Goal: Use online tool/utility: Use online tool/utility

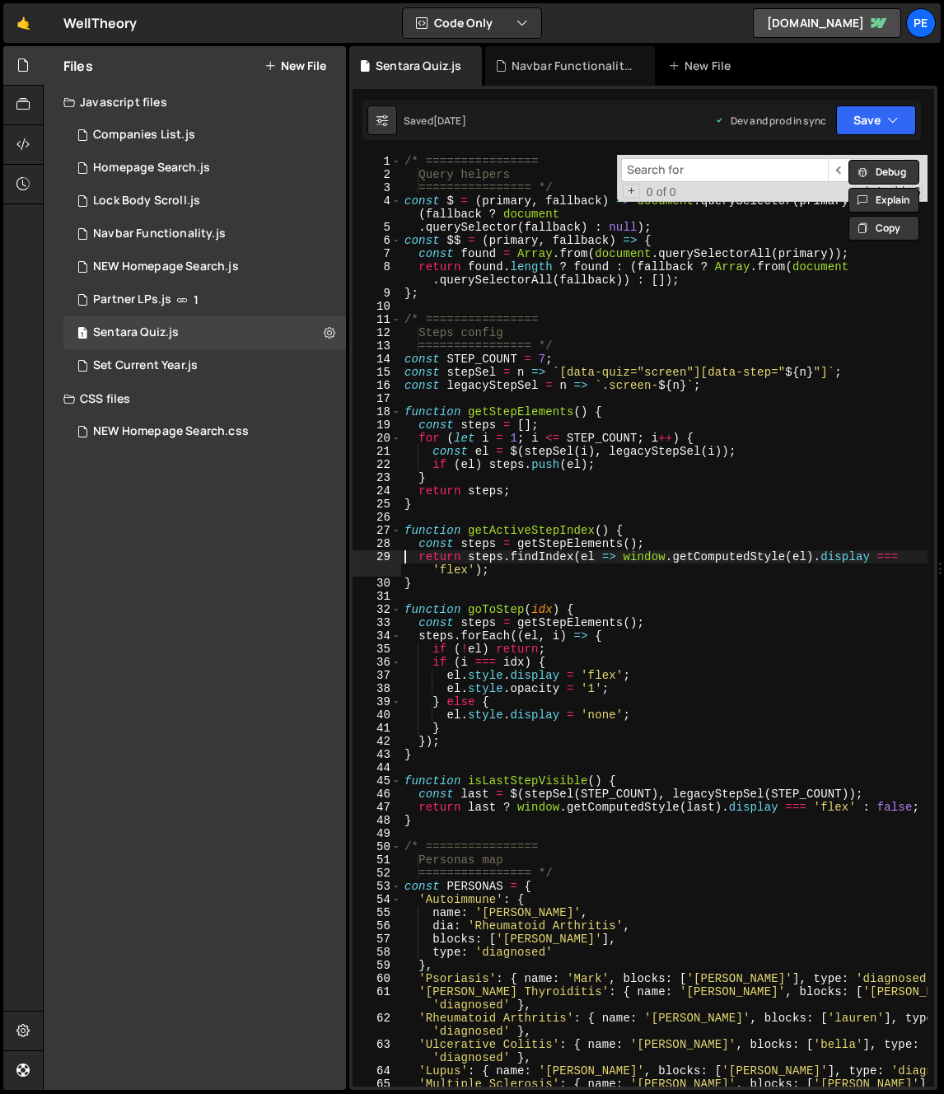
type textarea "});"
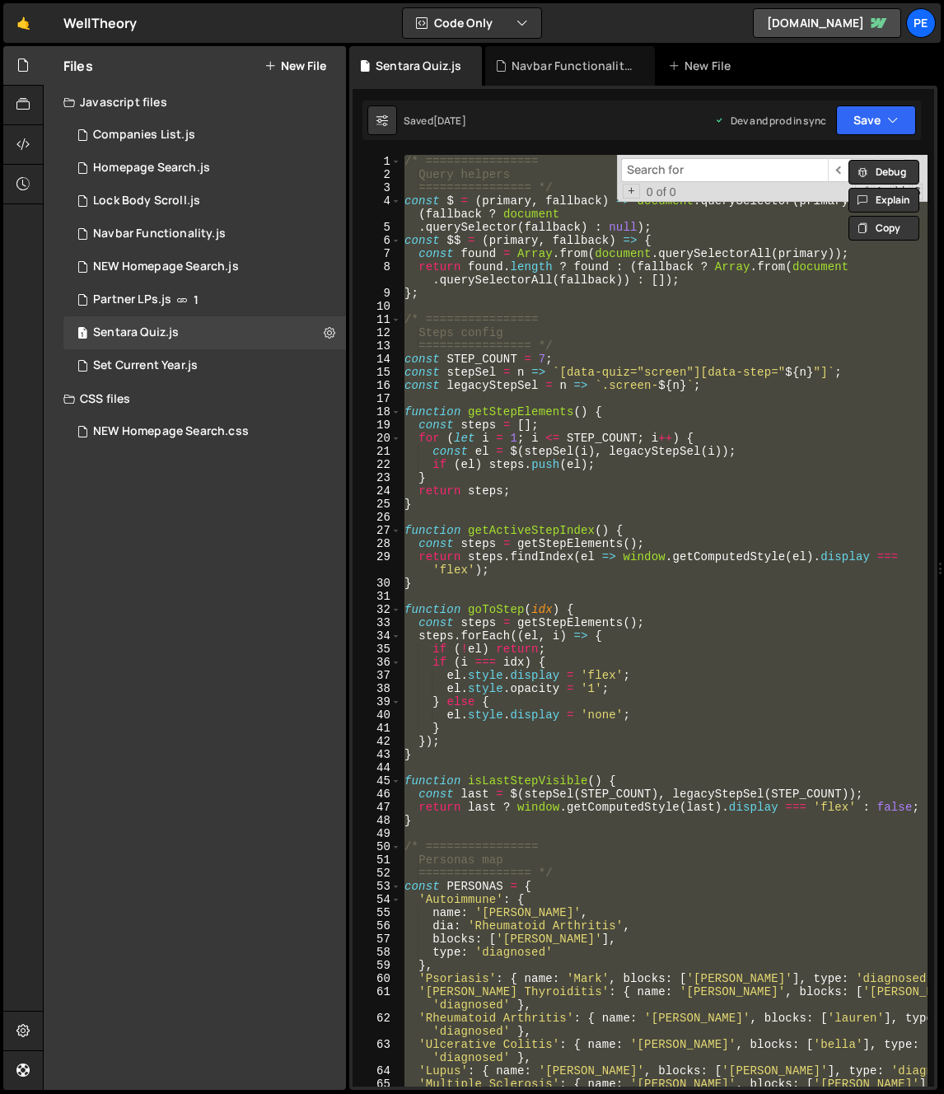
paste textarea
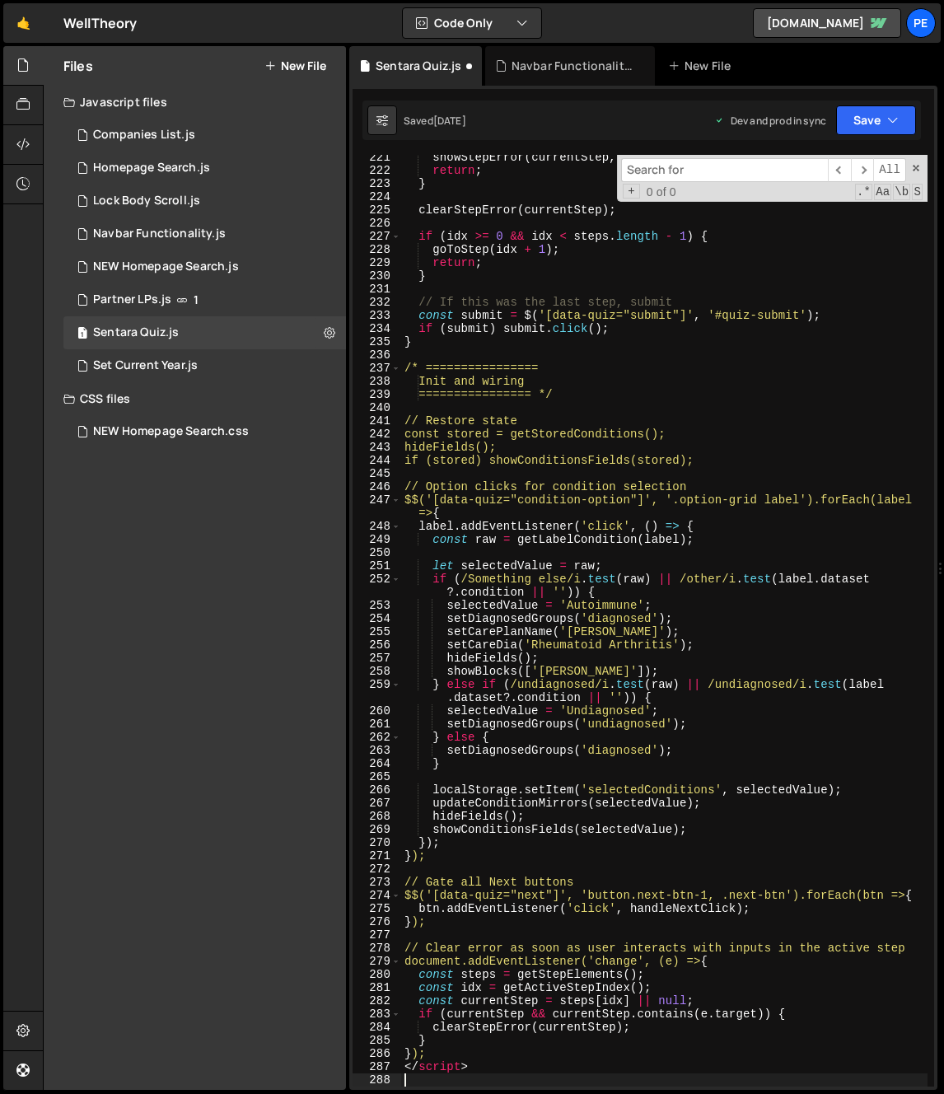
type textarea "</script>"
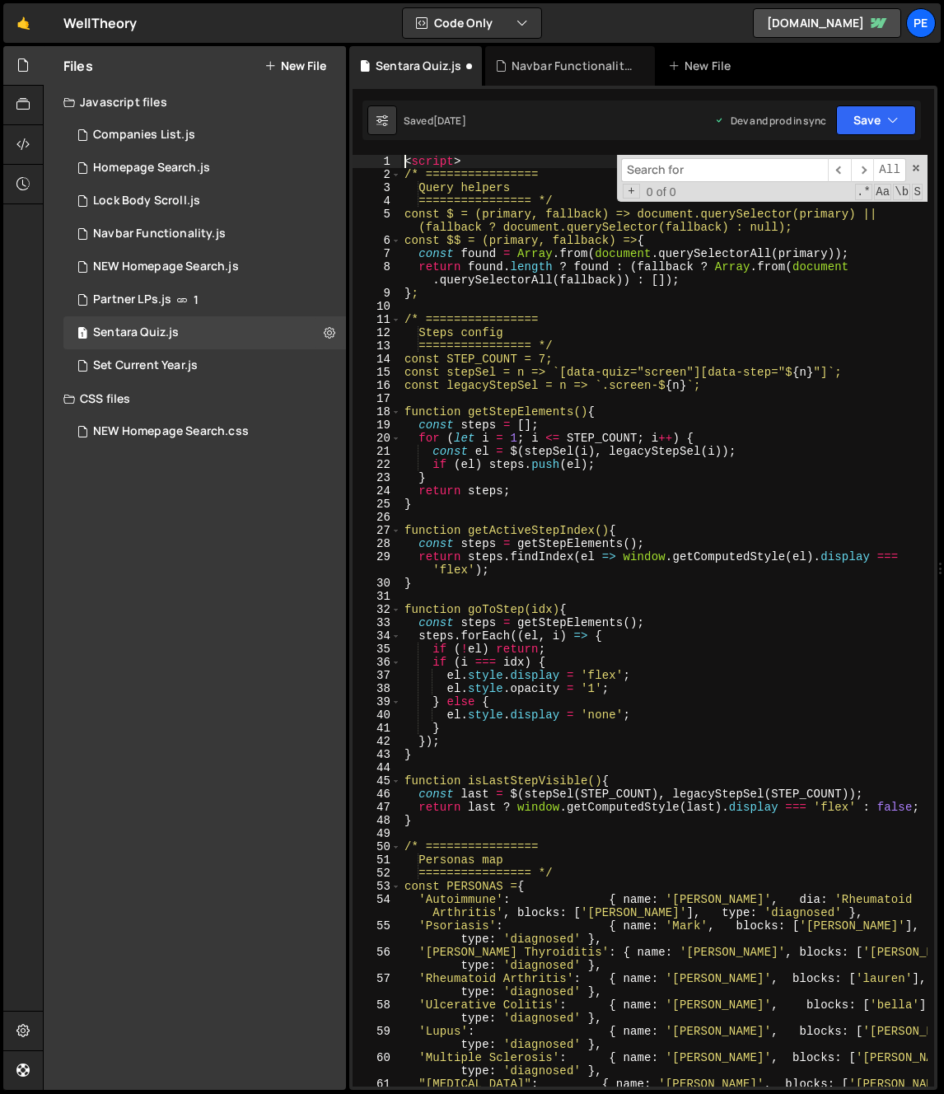
scroll to position [0, 0]
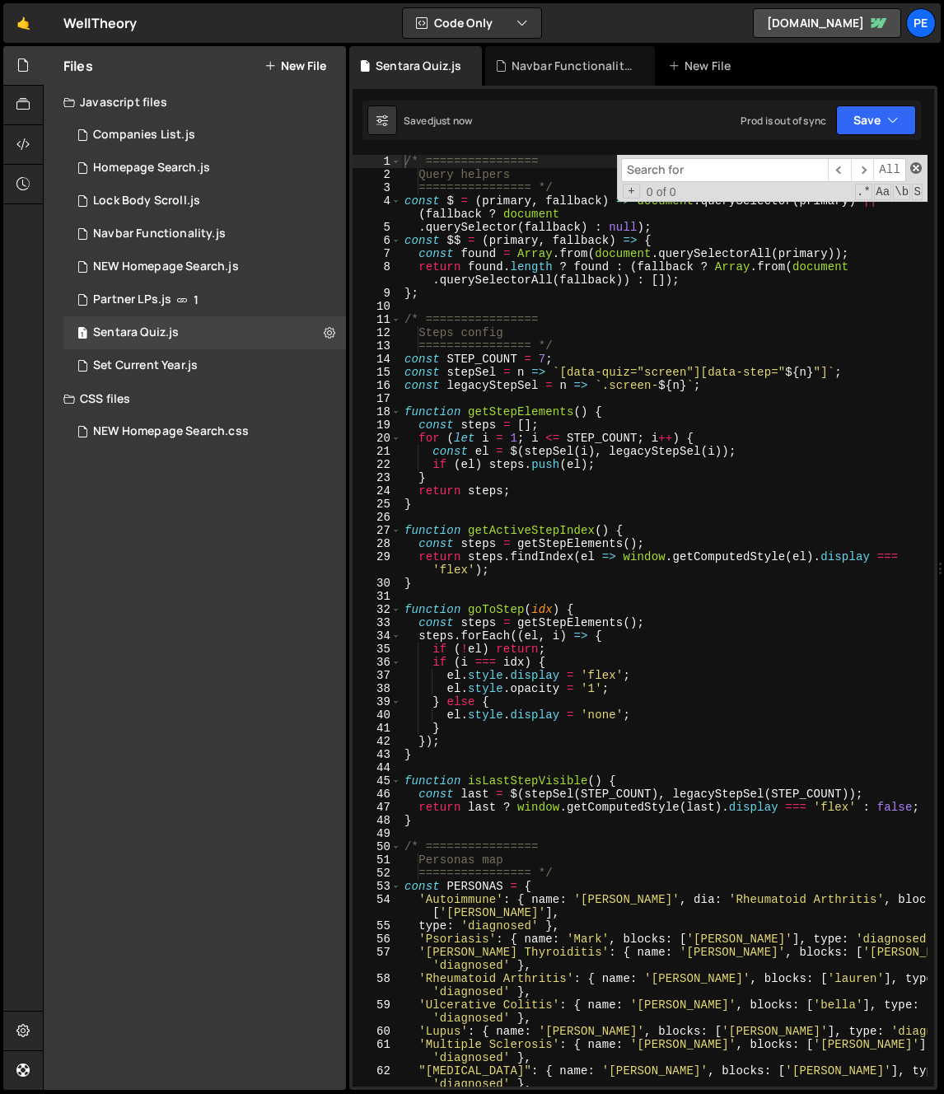
click at [914, 164] on span at bounding box center [916, 168] width 12 height 12
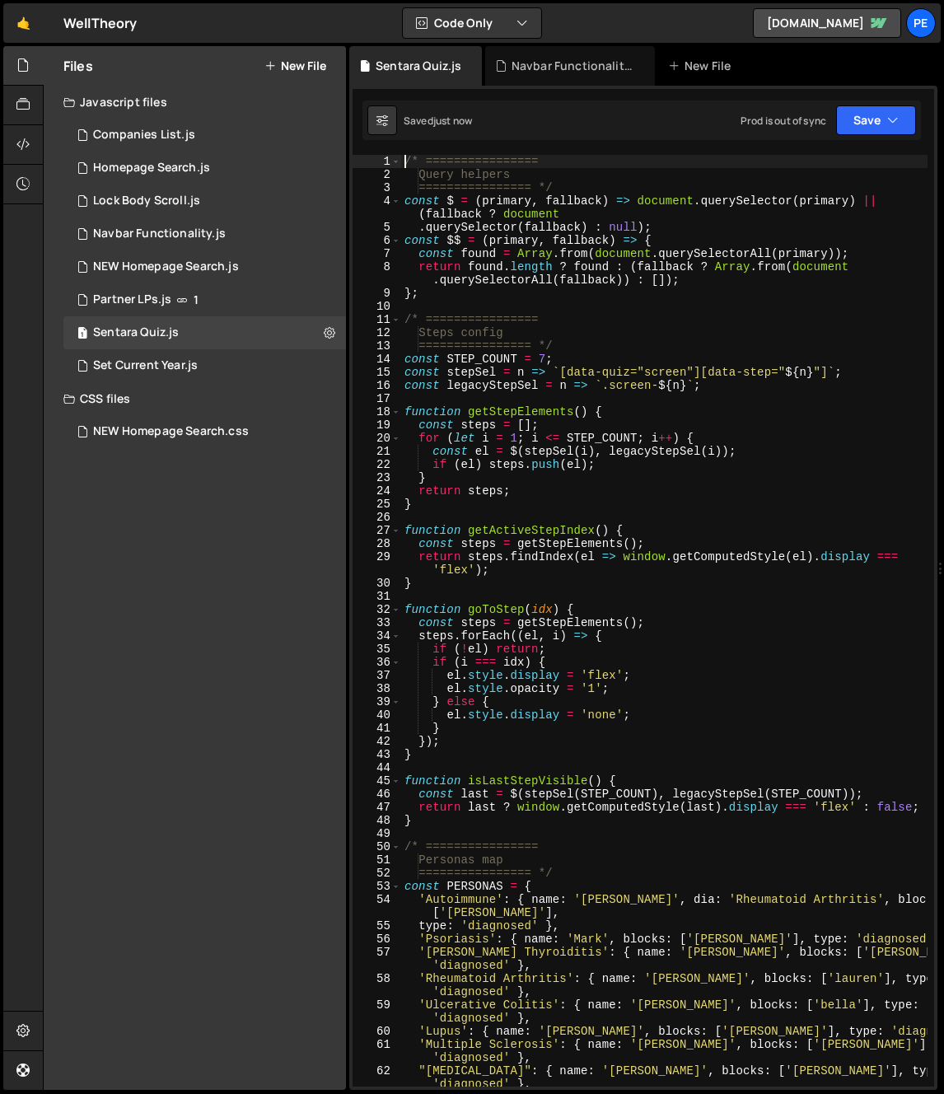
click at [772, 702] on div "/* ================ Query helpers ================ */ const $ = ( primary , fal…" at bounding box center [664, 640] width 526 height 971
type textarea "} else {"
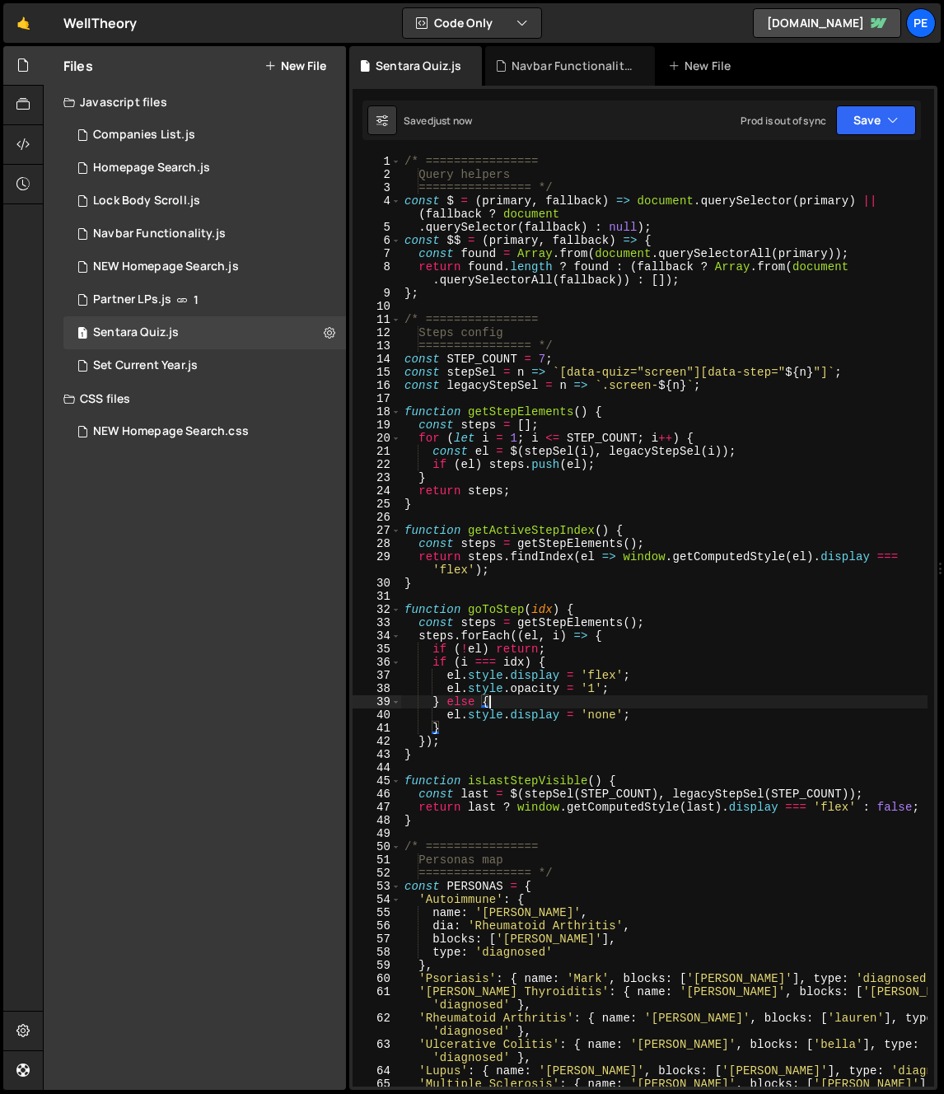
click at [649, 703] on div "/* ================ Query helpers ================ */ const $ = ( primary , fal…" at bounding box center [664, 640] width 526 height 971
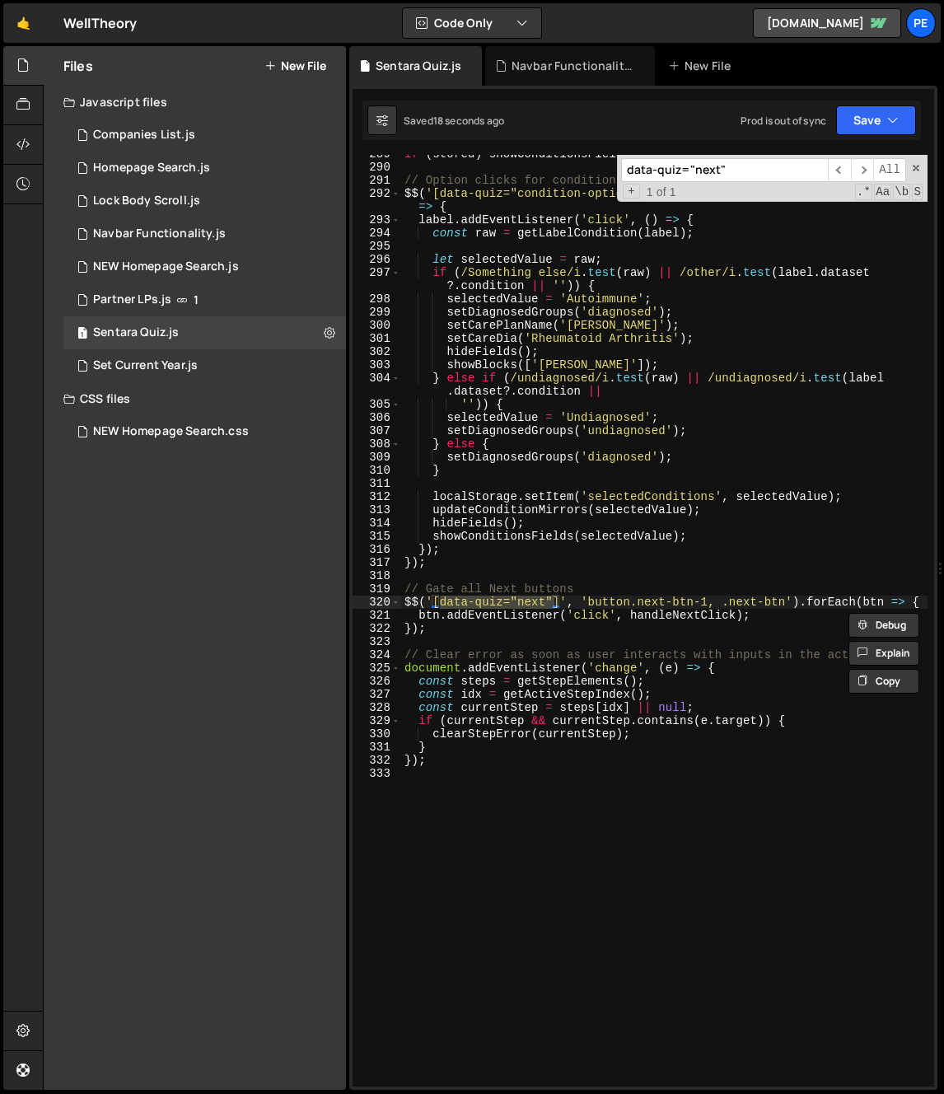
scroll to position [4120, 0]
type input "data-quiz="next""
click at [649, 568] on div "if ( stored ) showConditionsFields ( stored ) ; // Option clicks for condition …" at bounding box center [664, 626] width 526 height 958
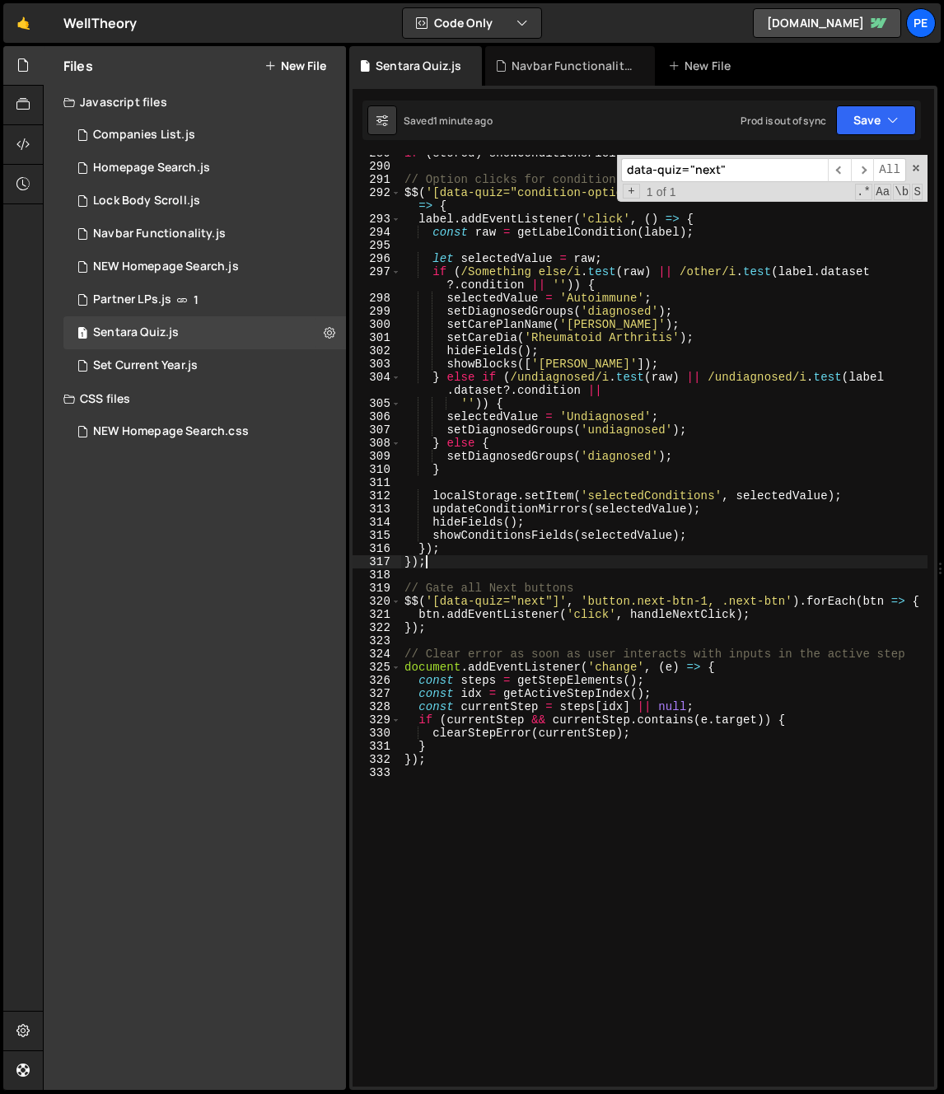
scroll to position [3893, 0]
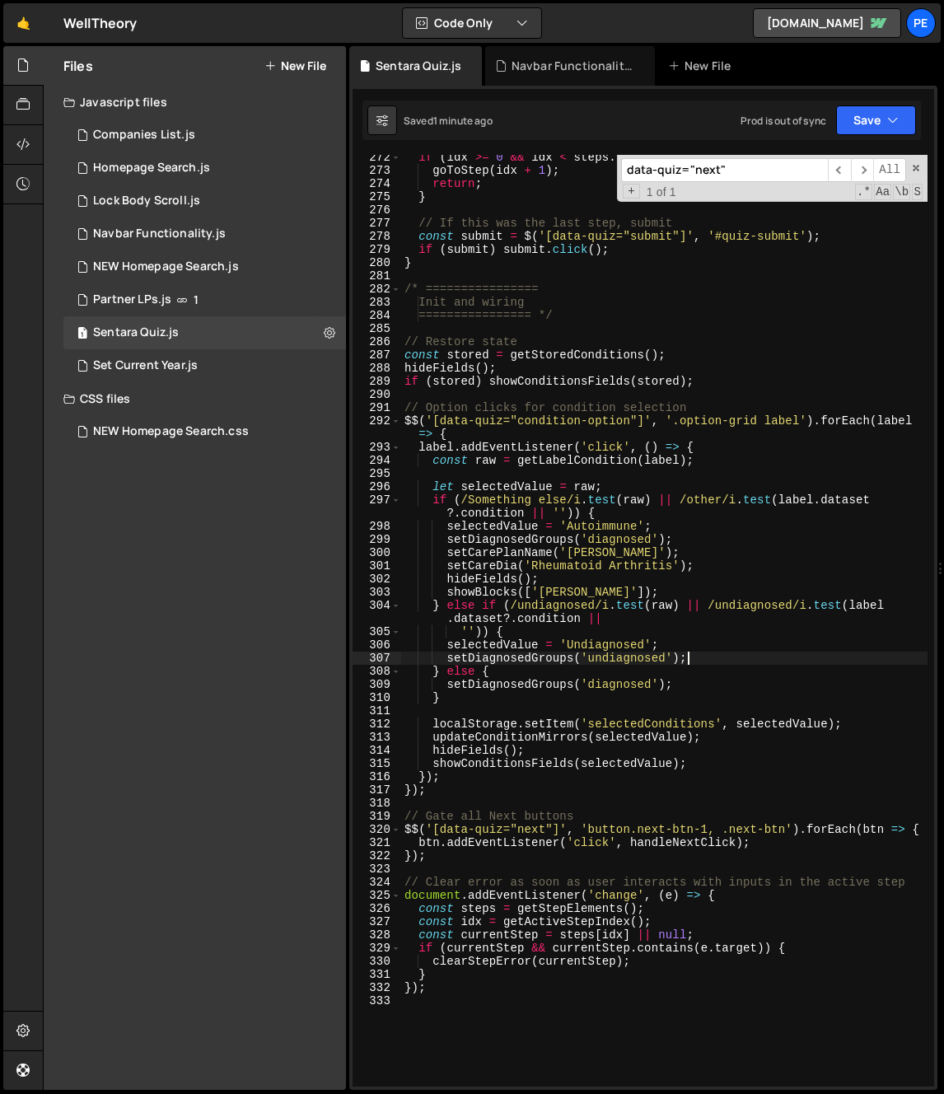
click at [708, 652] on div "if ( idx >= 0 && idx < steps . length - 1 ) { goToStep ( idx + 1 ) ; return ; }…" at bounding box center [664, 630] width 526 height 958
type textarea "setDiagnosedGroups('undiagnosed');"
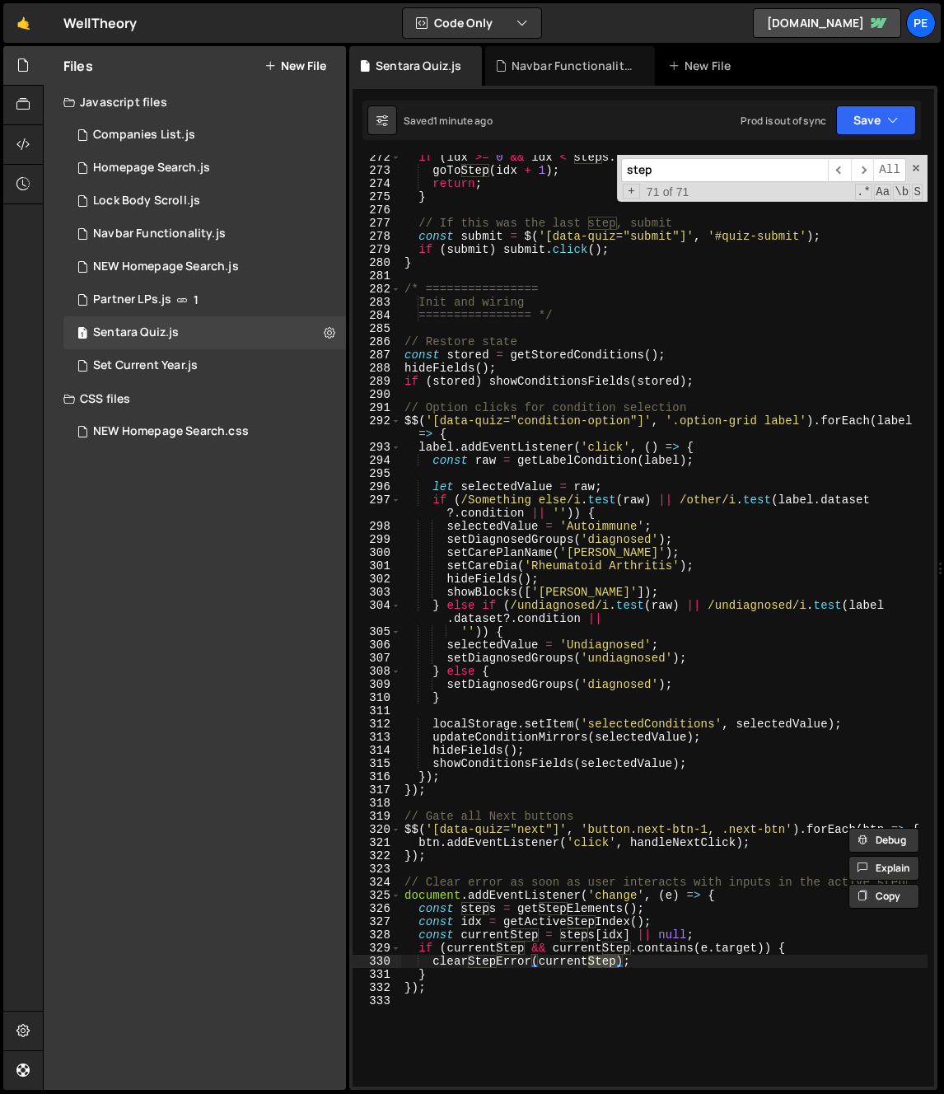
scroll to position [0, 0]
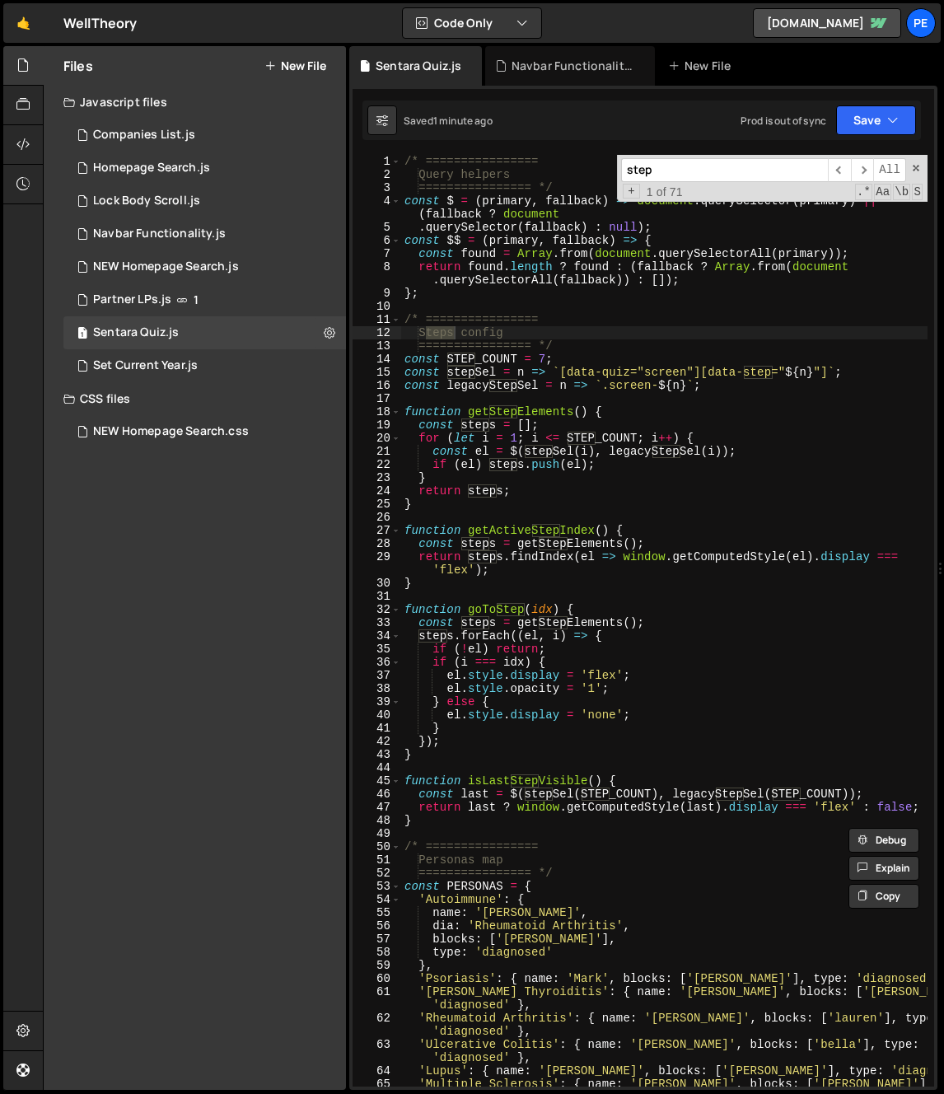
type input "step"
drag, startPoint x: 707, startPoint y: 374, endPoint x: 773, endPoint y: 376, distance: 65.9
click at [773, 376] on div "/* ================ Query helpers ================ */ const $ = ( primary , fal…" at bounding box center [664, 640] width 526 height 971
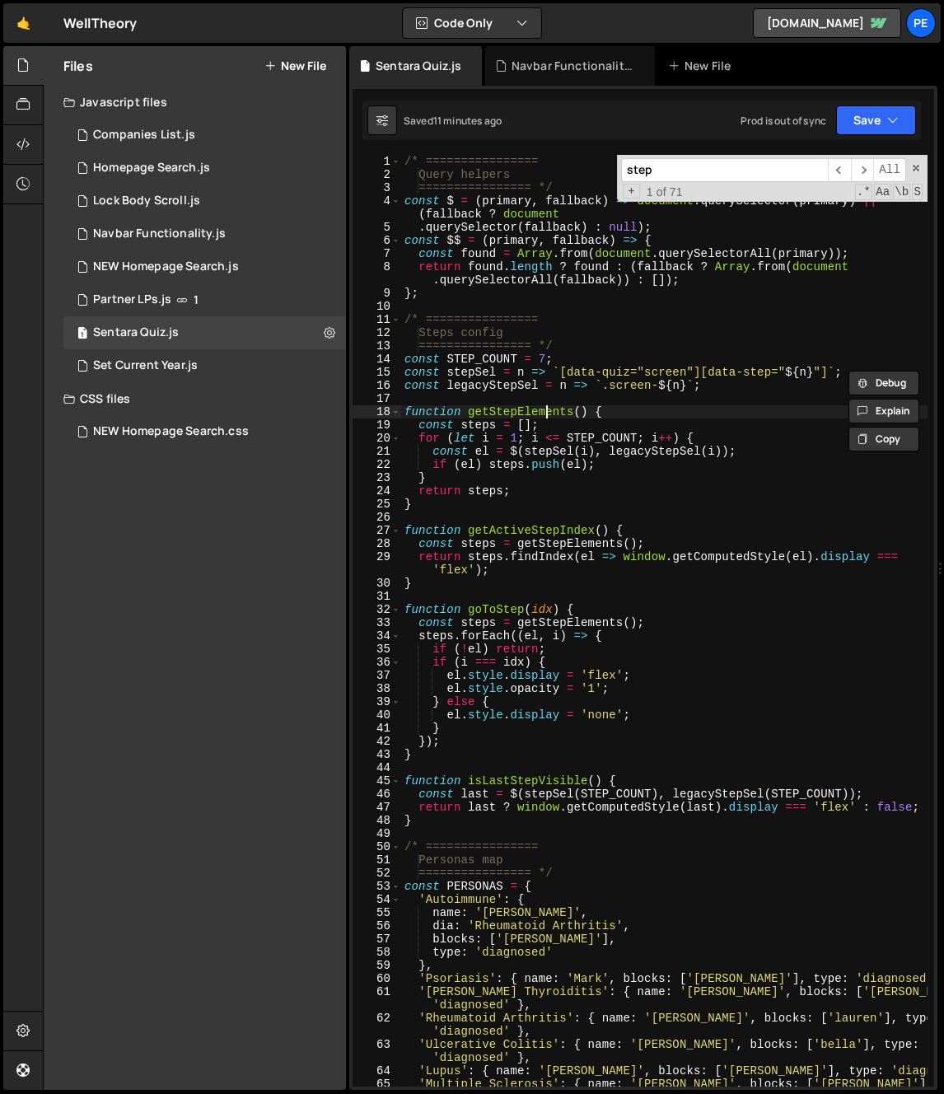
click at [546, 406] on div "/* ================ Query helpers ================ */ const $ = ( primary , fal…" at bounding box center [664, 640] width 526 height 971
type textarea "});"
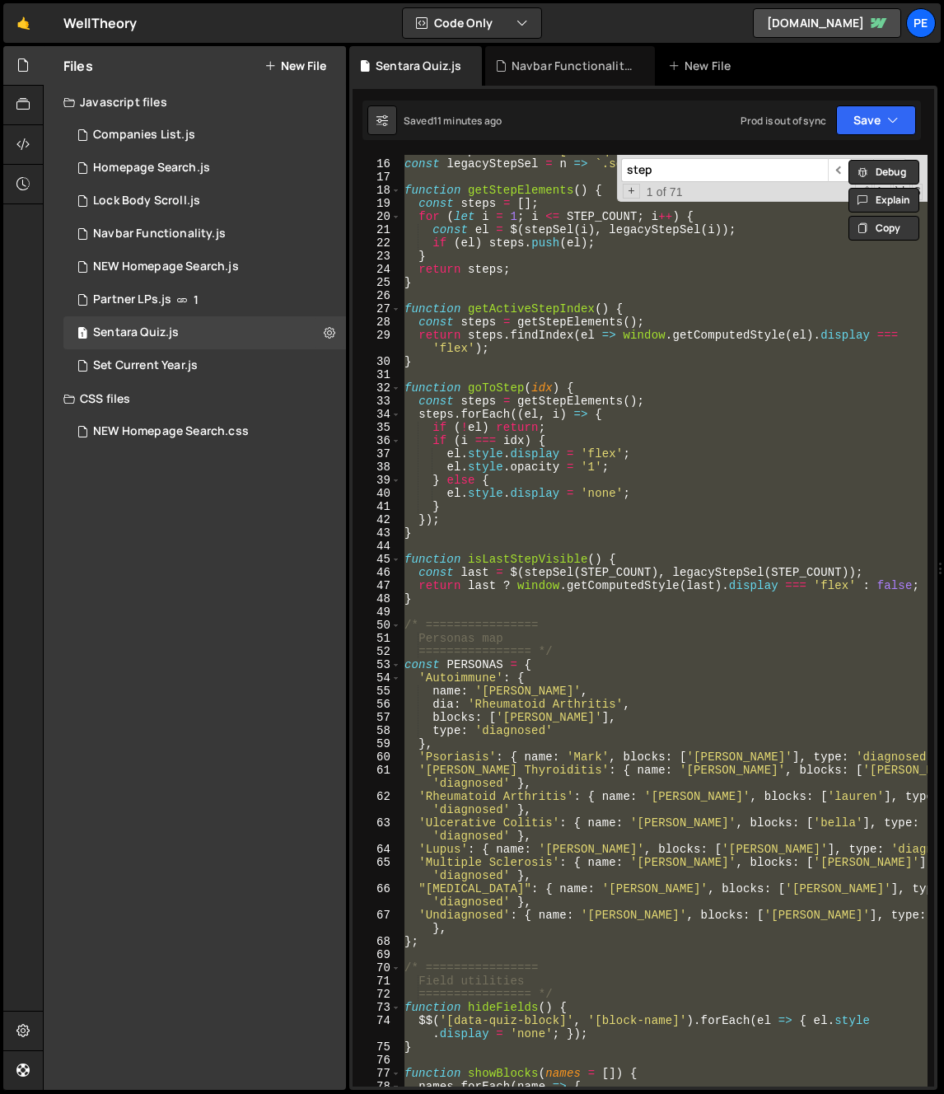
paste textarea
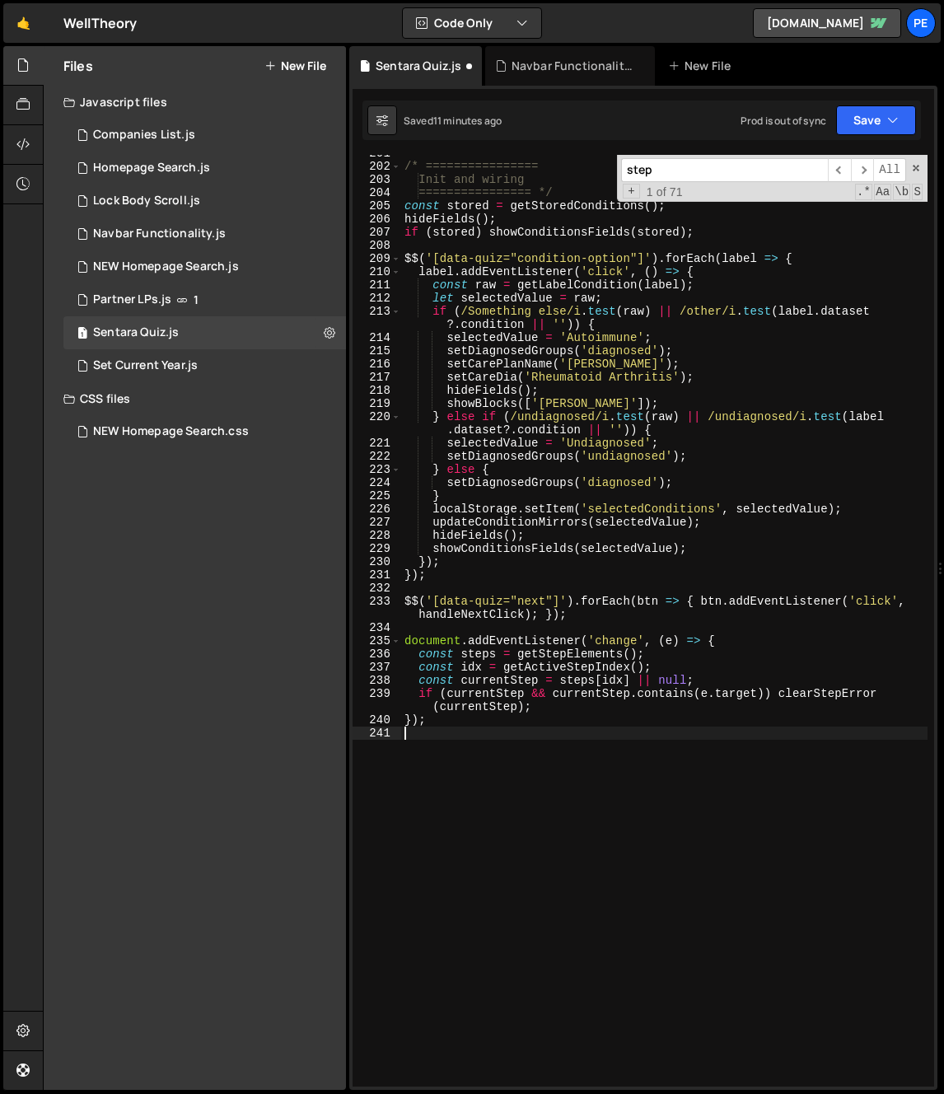
scroll to position [3040, 0]
click at [554, 454] on div "/* ================ Init and wiring ================ */ const stored = getStore…" at bounding box center [664, 626] width 526 height 958
type textarea "});"
paste textarea
paste input "data-quiz-conditions-type"
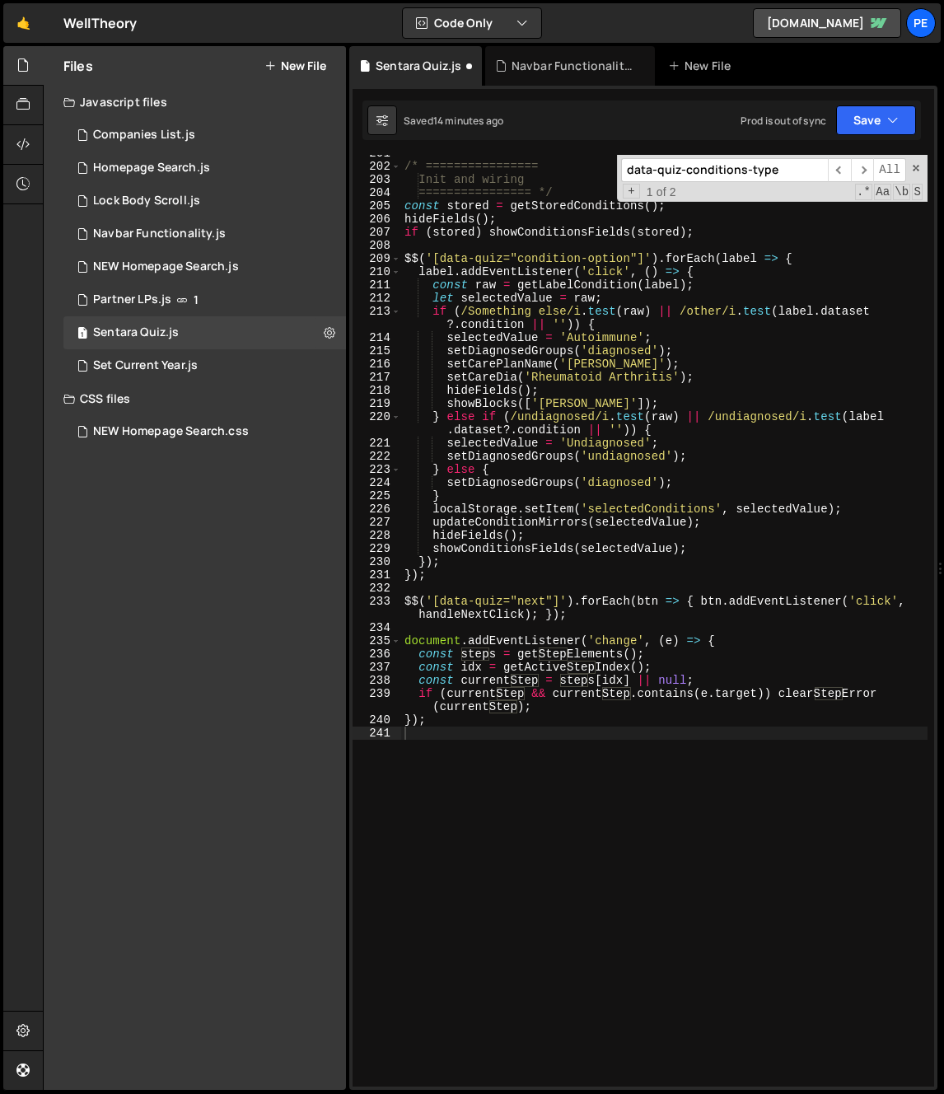
scroll to position [655, 0]
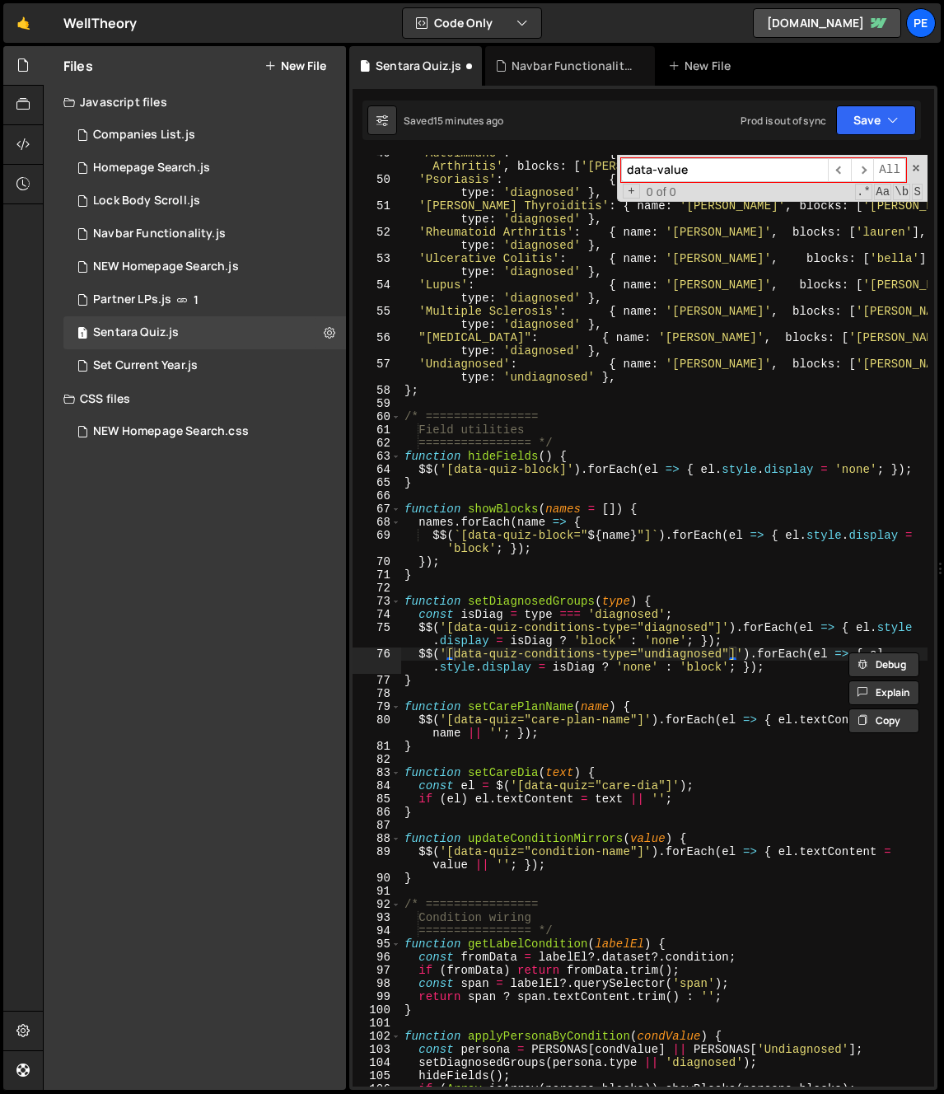
type input "data-value"
